Goal: Transaction & Acquisition: Register for event/course

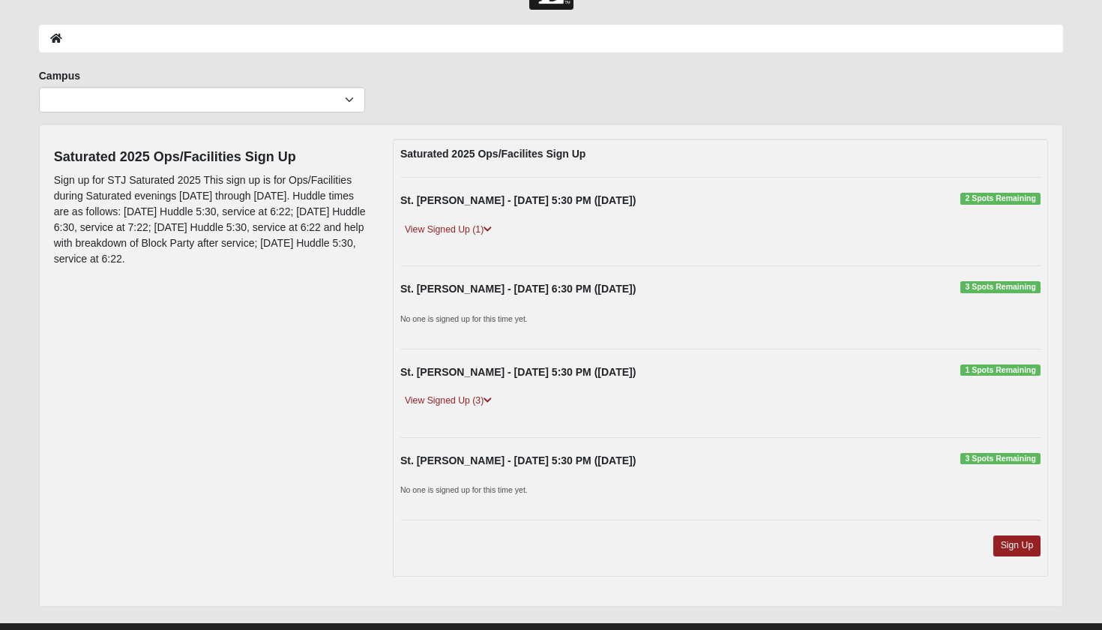
scroll to position [56, 0]
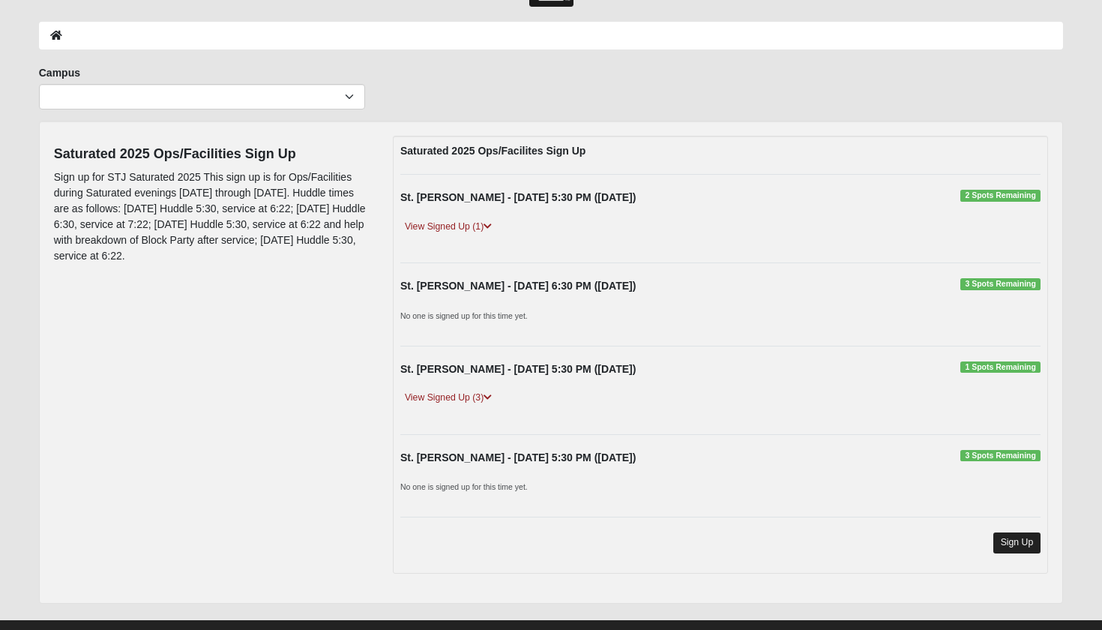
click at [1023, 550] on link "Sign Up" at bounding box center [1017, 542] width 48 height 20
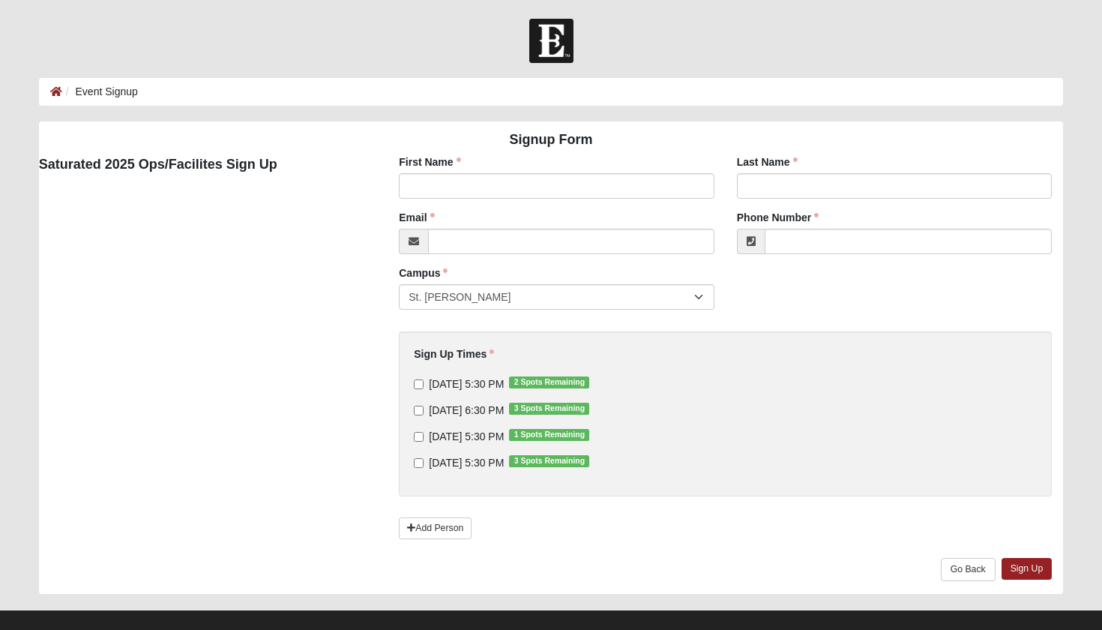
click at [421, 463] on input "[DATE] 5:30 PM 3 Spots Remaining" at bounding box center [419, 463] width 10 height 10
checkbox input "true"
type input "[PERSON_NAME]"
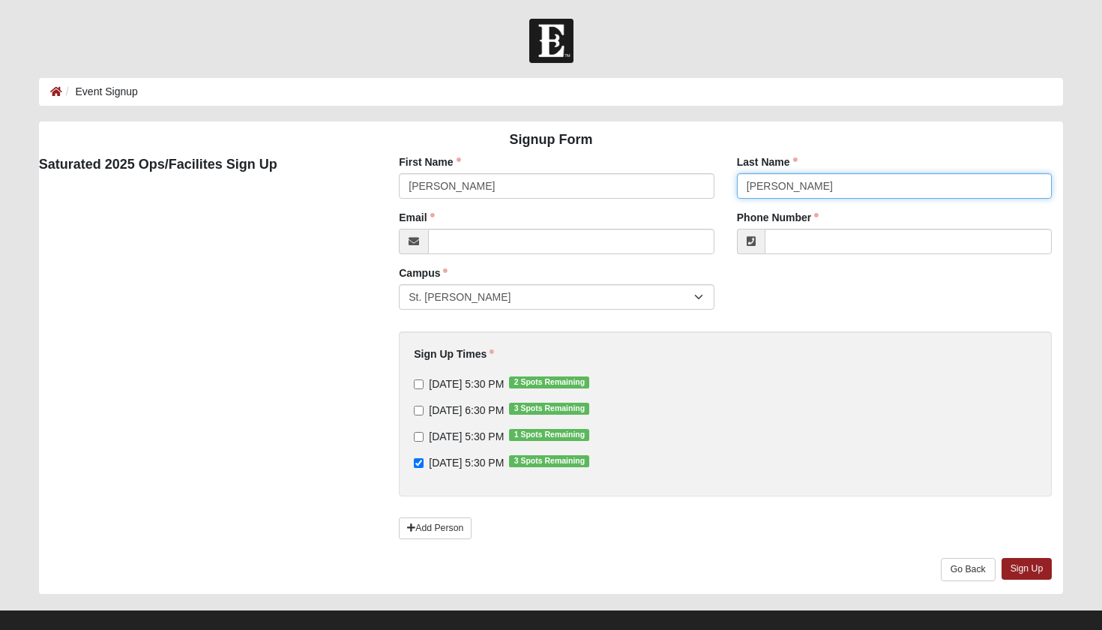
type input "[PERSON_NAME]"
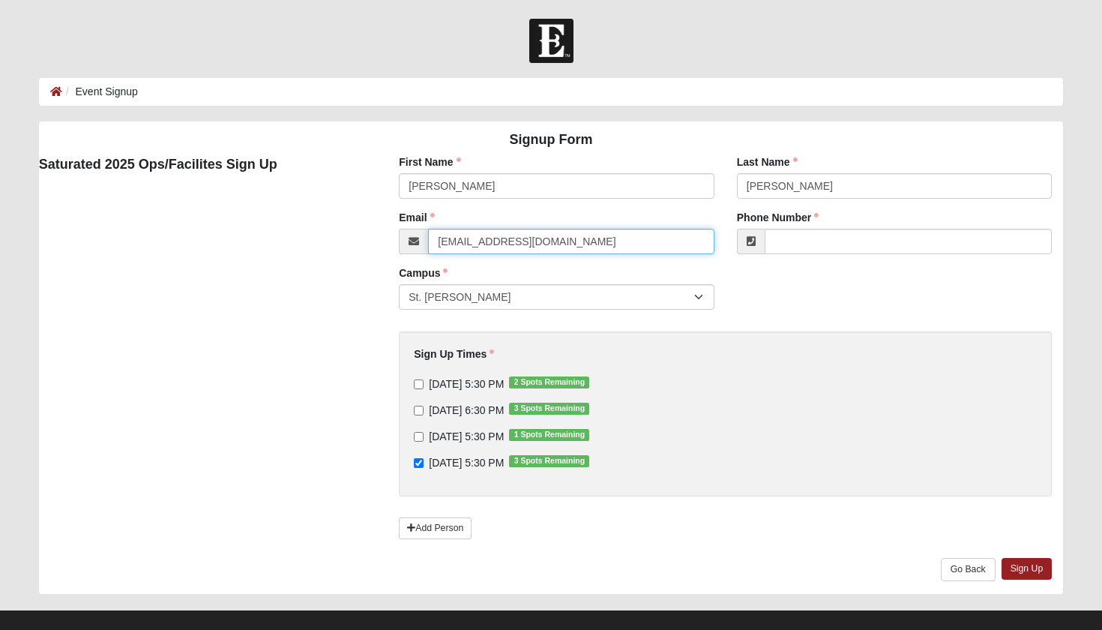
type input "[EMAIL_ADDRESS][DOMAIN_NAME]"
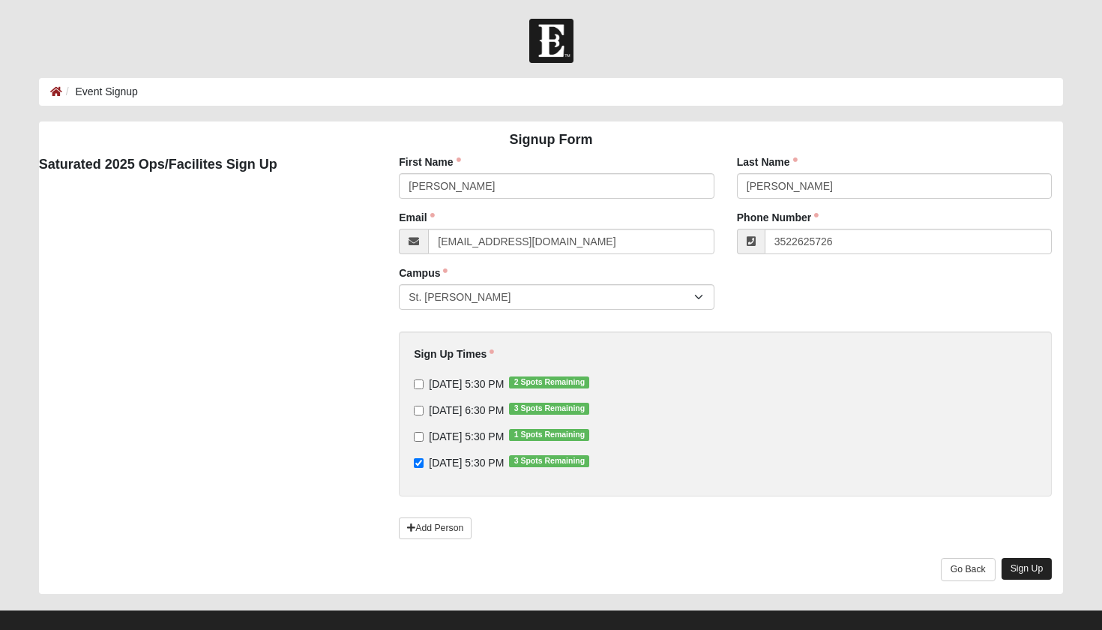
type input "[PHONE_NUMBER]"
click at [1028, 571] on link "Sign Up" at bounding box center [1027, 569] width 51 height 22
